Goal: Find specific page/section: Find specific page/section

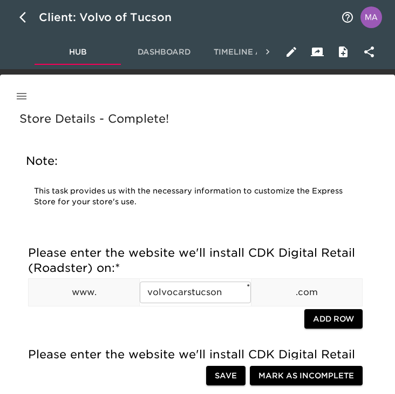
scroll to position [1044, 0]
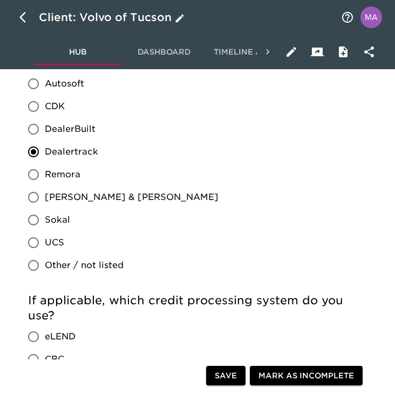
click at [15, 11] on button "button" at bounding box center [26, 17] width 26 height 26
select select "10"
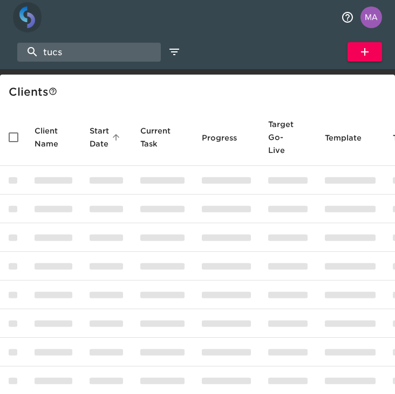
click at [23, 11] on img "button" at bounding box center [27, 17] width 16 height 22
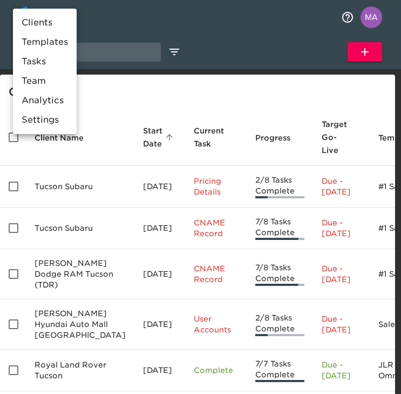
click at [129, 43] on div at bounding box center [200, 197] width 401 height 394
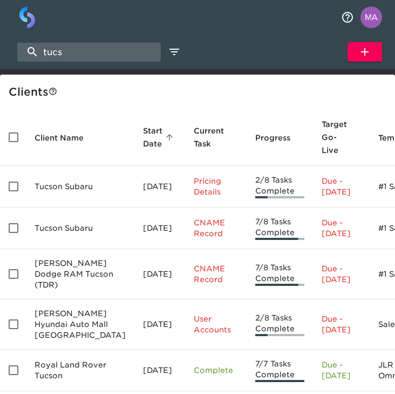
click at [99, 46] on body "Clients Templates Tasks Team Analytics Settings tucs Show My Tasks New Client C…" at bounding box center [197, 240] width 395 height 481
click at [99, 46] on input "tucs" at bounding box center [89, 52] width 144 height 19
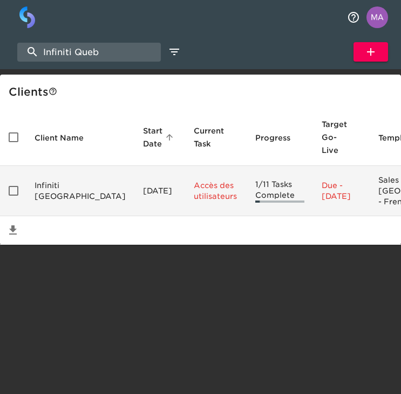
type input "Infiniti Queb"
click at [42, 184] on td "Infiniti [GEOGRAPHIC_DATA]" at bounding box center [80, 191] width 109 height 50
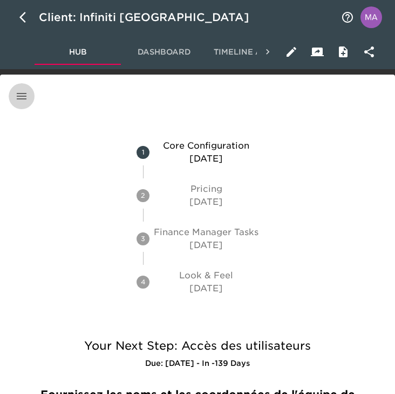
click at [16, 92] on icon "button" at bounding box center [21, 96] width 13 height 13
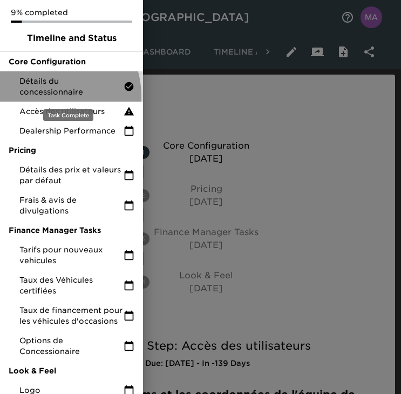
click at [53, 96] on span "Détails du concessionnaire" at bounding box center [71, 87] width 104 height 22
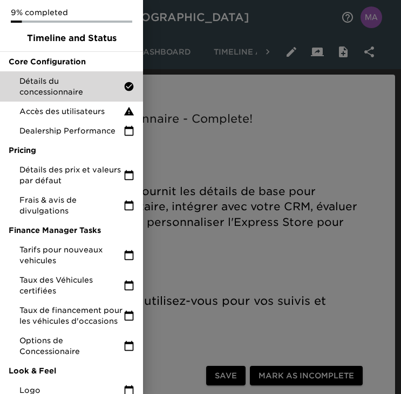
click at [202, 173] on div at bounding box center [200, 197] width 401 height 394
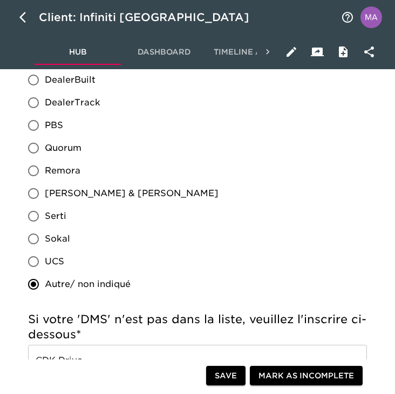
scroll to position [813, 0]
